Goal: Transaction & Acquisition: Subscribe to service/newsletter

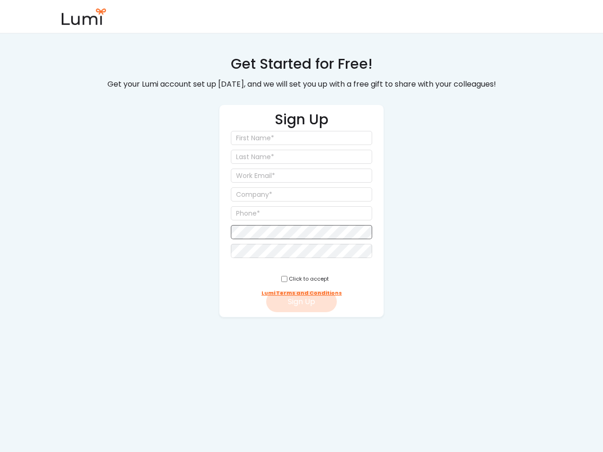
click at [301, 159] on input "input" at bounding box center [301, 157] width 141 height 14
click at [301, 186] on div "Sign Up Click to accept Lumi Terms and Conditions Sign Up" at bounding box center [301, 211] width 165 height 213
click at [301, 64] on div "Get Started for Free!" at bounding box center [302, 64] width 142 height 20
click at [301, 84] on div "Get your Lumi account set up [DATE], and we will set you up with a free gift to…" at bounding box center [301, 85] width 402 height 14
click at [301, 211] on input "input" at bounding box center [301, 213] width 141 height 14
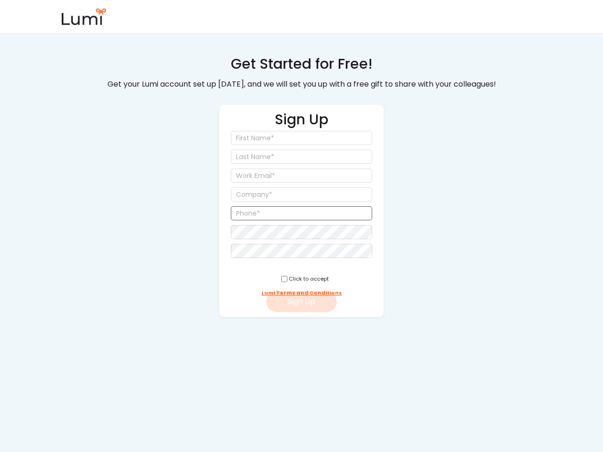
click at [301, 120] on h2 "Sign Up" at bounding box center [302, 120] width 54 height 21
click at [301, 138] on input "input" at bounding box center [301, 138] width 141 height 14
click at [301, 157] on input "input" at bounding box center [301, 157] width 141 height 14
click at [301, 176] on input "email" at bounding box center [301, 176] width 141 height 14
